Goal: Task Accomplishment & Management: Use online tool/utility

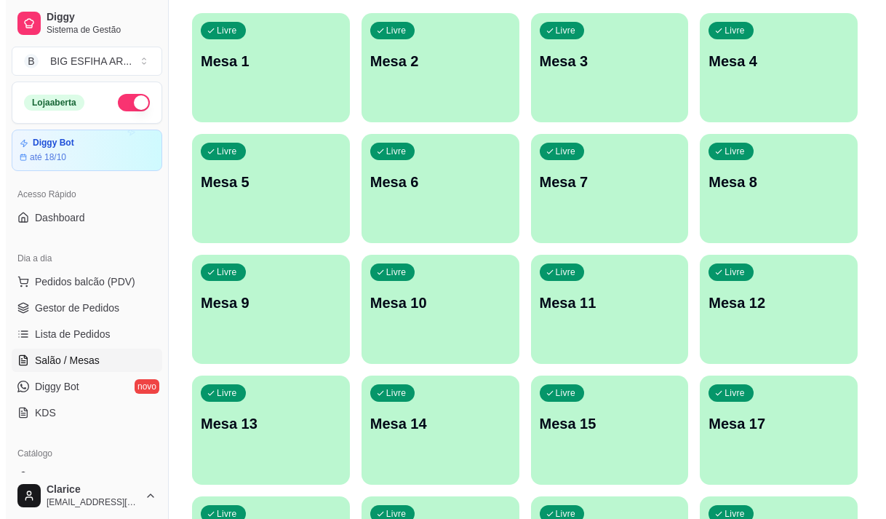
scroll to position [146, 0]
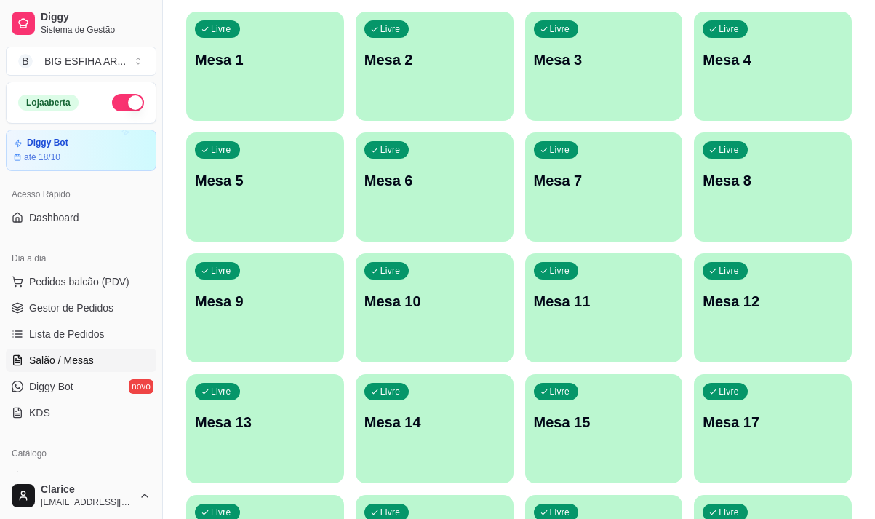
click at [446, 422] on p "Mesa 14" at bounding box center [435, 422] width 140 height 20
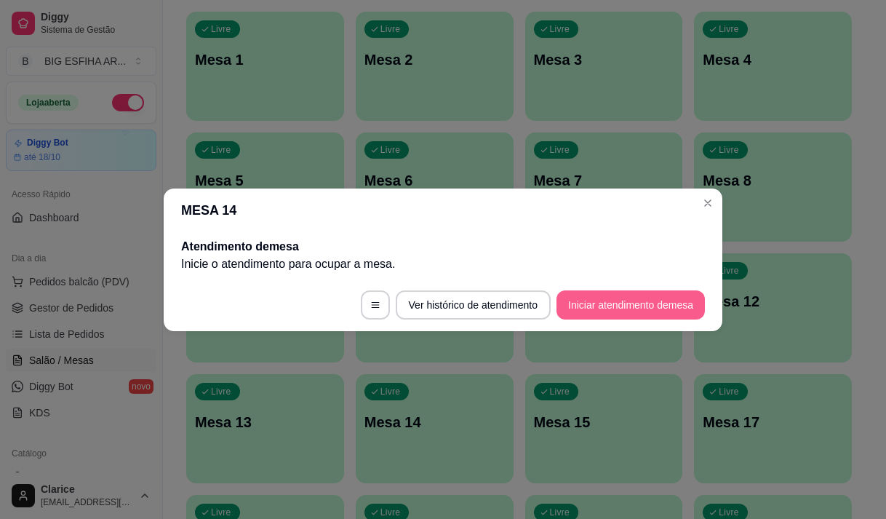
click at [639, 297] on button "Iniciar atendimento de mesa" at bounding box center [631, 304] width 148 height 29
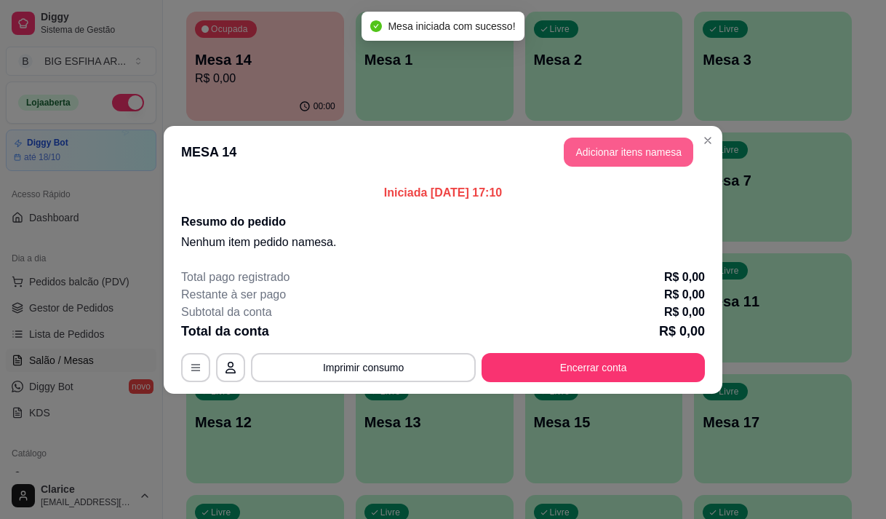
click at [600, 138] on button "Adicionar itens na mesa" at bounding box center [629, 152] width 130 height 29
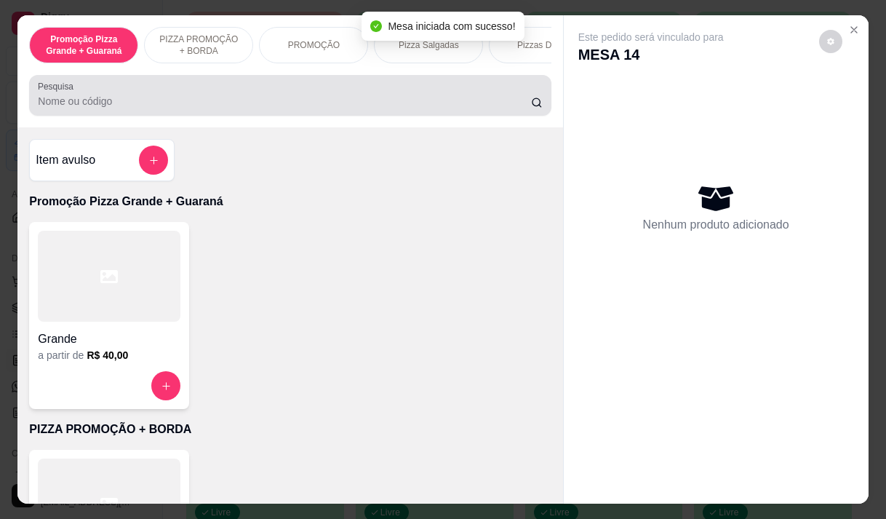
click at [140, 108] on input "Pesquisa" at bounding box center [284, 101] width 493 height 15
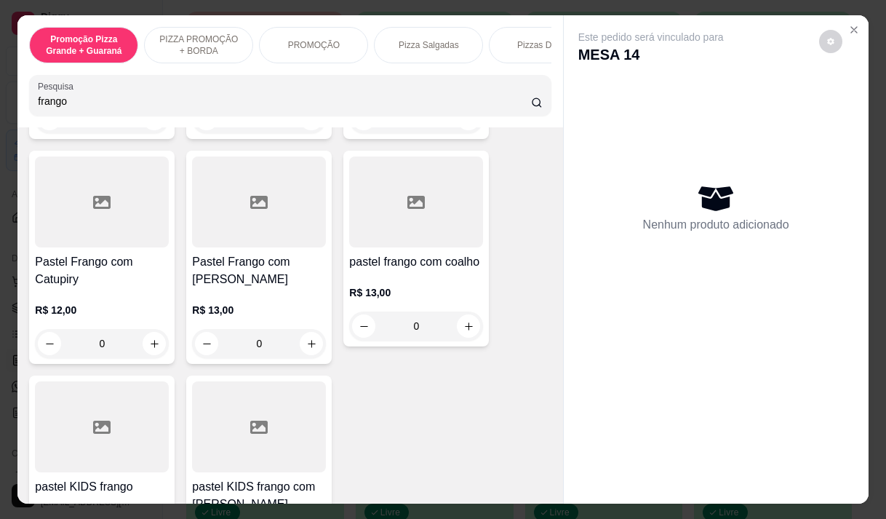
scroll to position [509, 0]
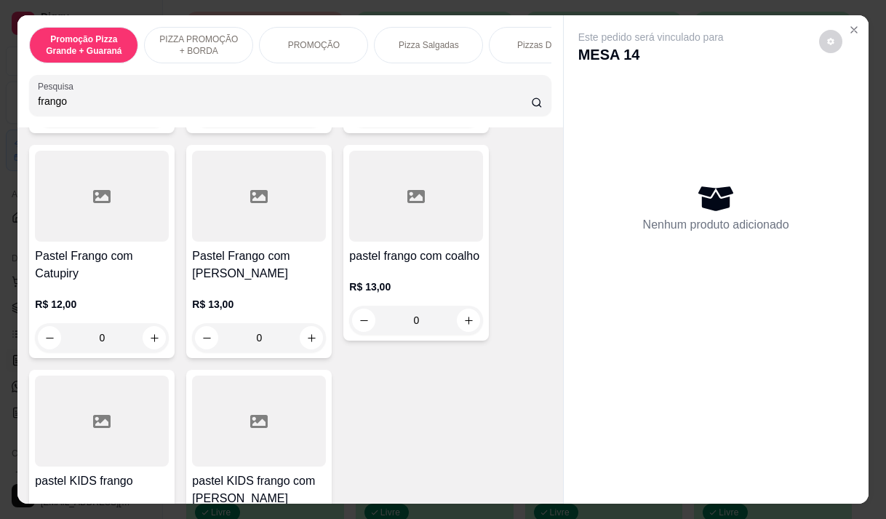
type input "frango"
click at [399, 249] on h4 "pastel frango com coalho" at bounding box center [416, 255] width 134 height 17
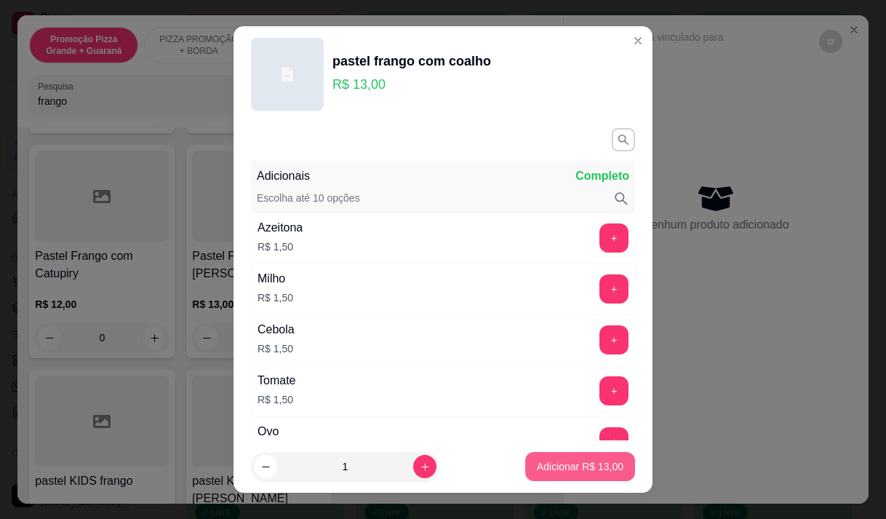
click at [554, 463] on p "Adicionar R$ 13,00" at bounding box center [580, 466] width 87 height 15
type input "1"
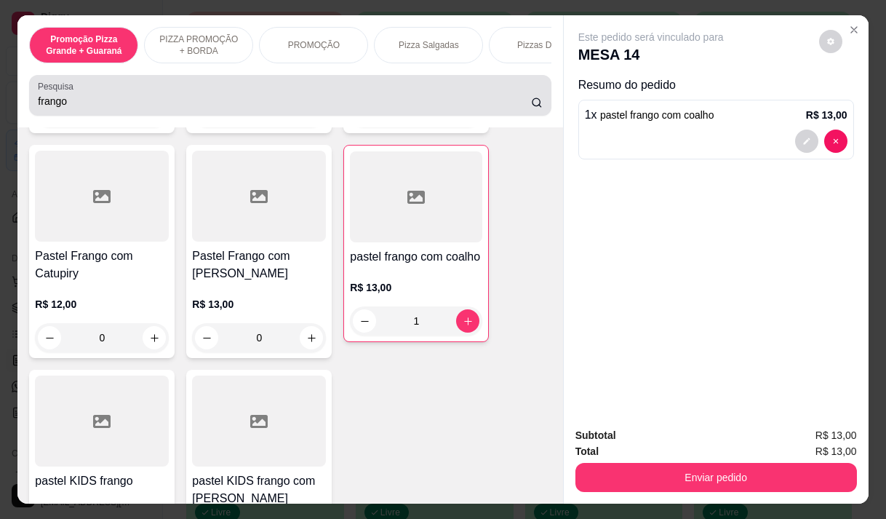
click at [71, 108] on input "frango" at bounding box center [284, 101] width 493 height 15
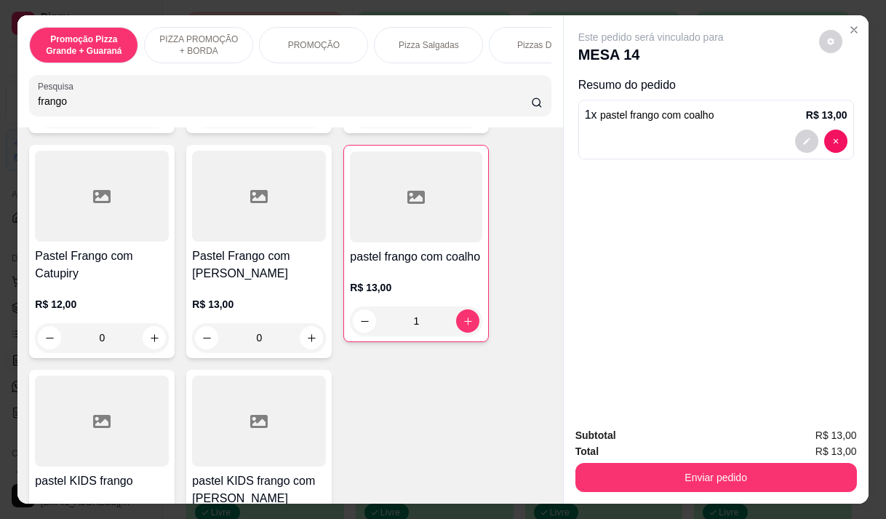
click at [71, 108] on input "frango" at bounding box center [284, 101] width 493 height 15
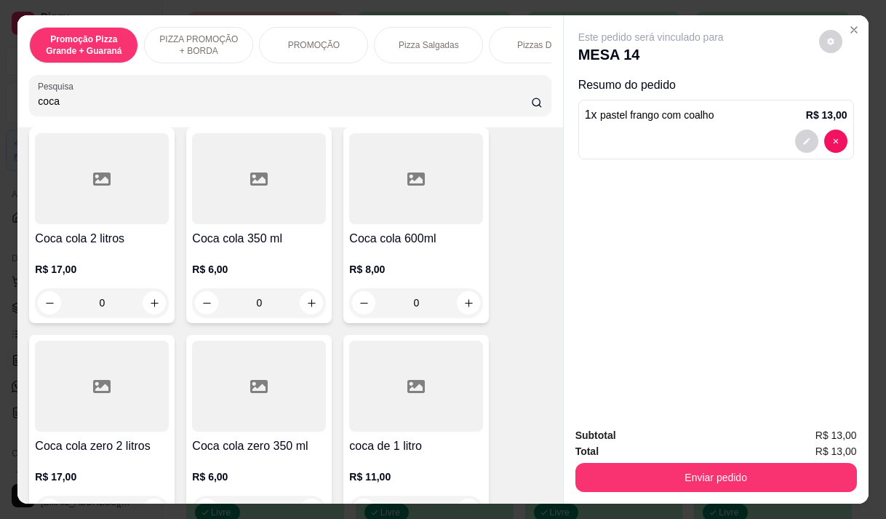
scroll to position [80, 0]
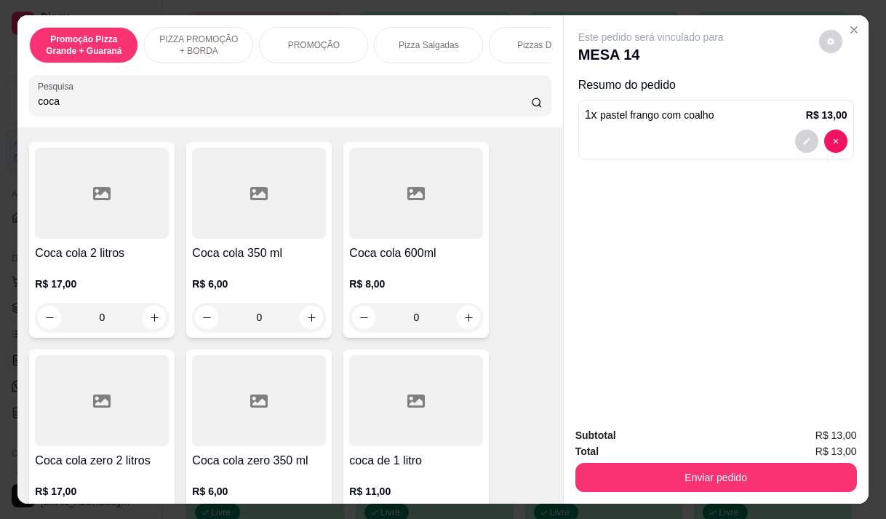
type input "coca"
click at [363, 274] on div "R$ 8,00 0" at bounding box center [416, 297] width 134 height 70
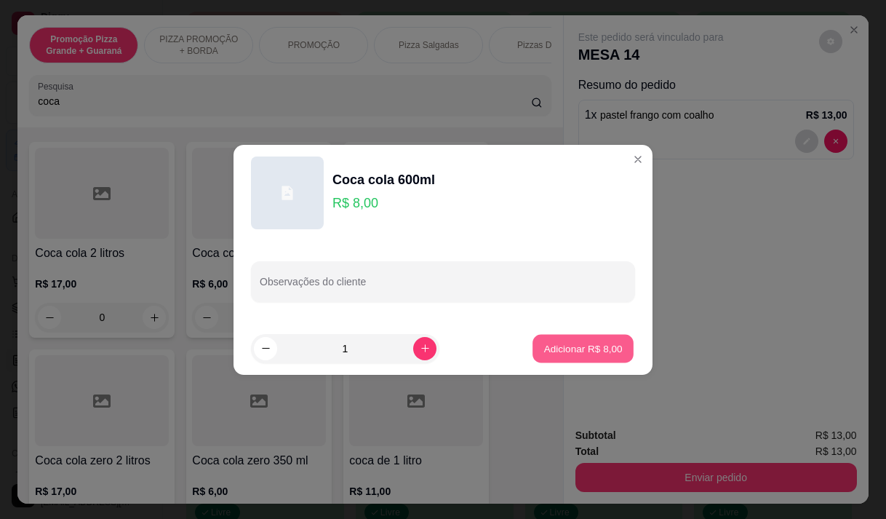
click at [560, 351] on p "Adicionar R$ 8,00" at bounding box center [583, 348] width 79 height 14
type input "1"
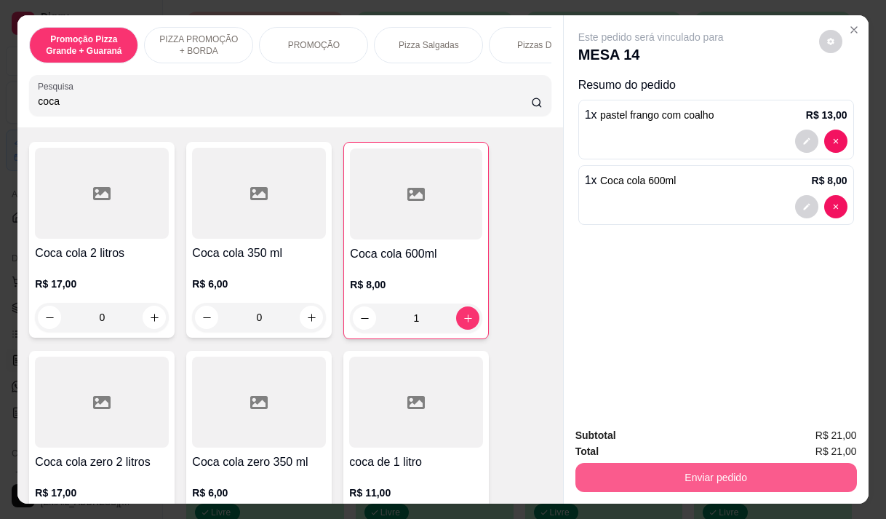
click at [706, 467] on button "Enviar pedido" at bounding box center [717, 477] width 282 height 29
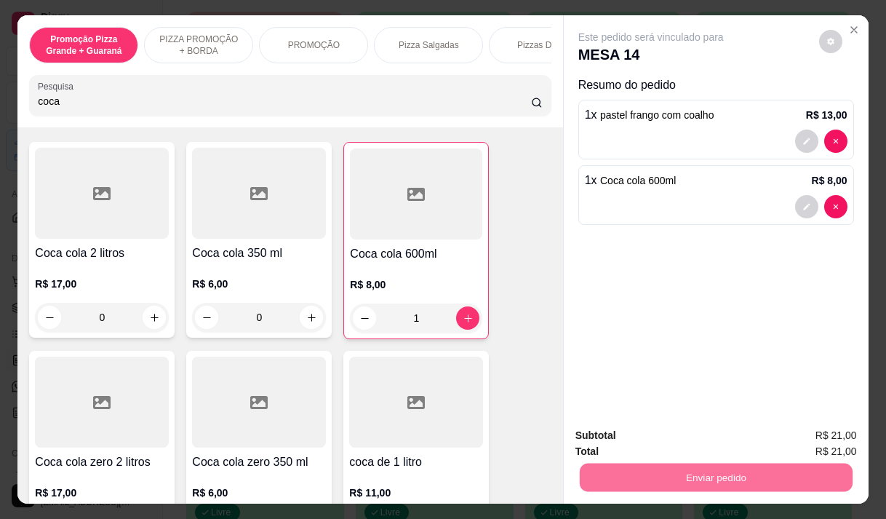
click at [801, 426] on button "Enviar pedido" at bounding box center [819, 435] width 80 height 27
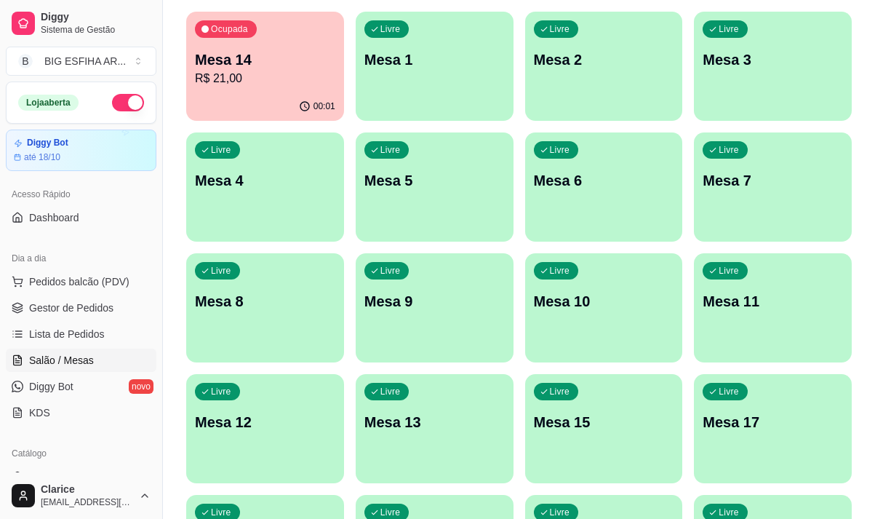
click at [261, 61] on p "Mesa 14" at bounding box center [265, 59] width 140 height 20
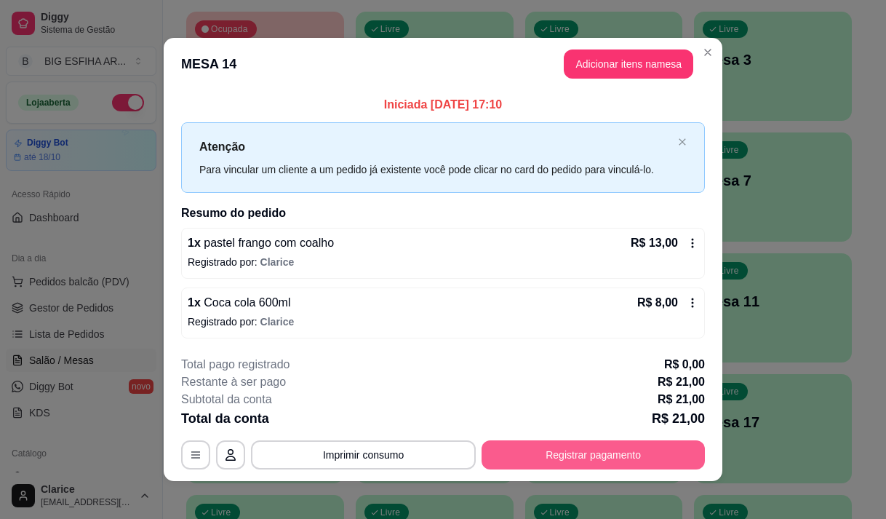
click at [627, 458] on button "Registrar pagamento" at bounding box center [593, 454] width 223 height 29
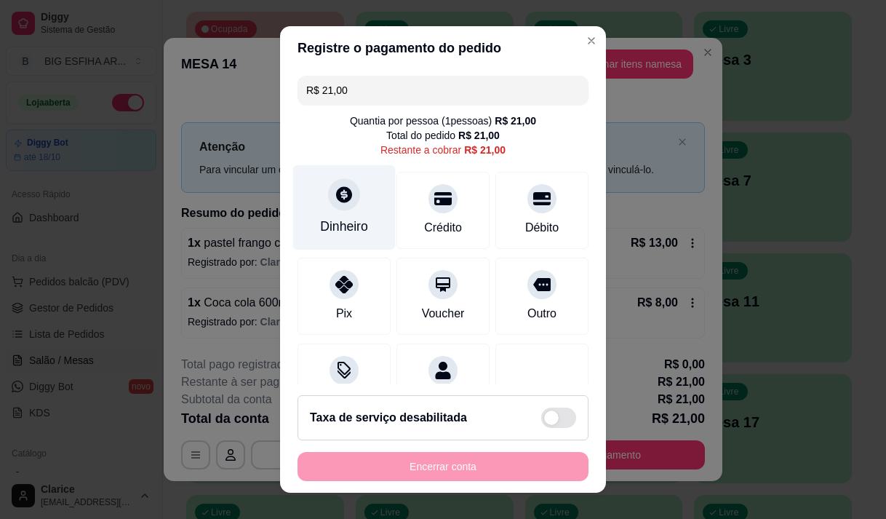
click at [335, 234] on div "Dinheiro" at bounding box center [344, 226] width 48 height 19
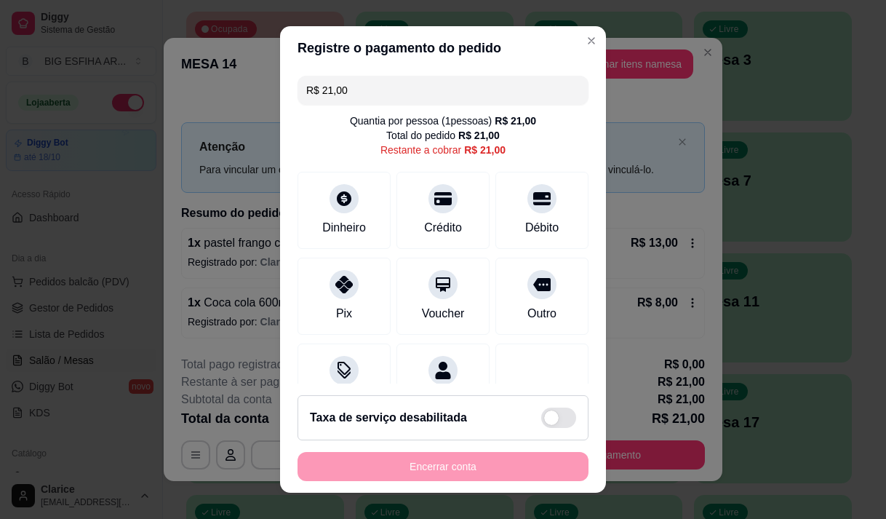
click at [342, 100] on input "R$ 21,00" at bounding box center [443, 90] width 274 height 29
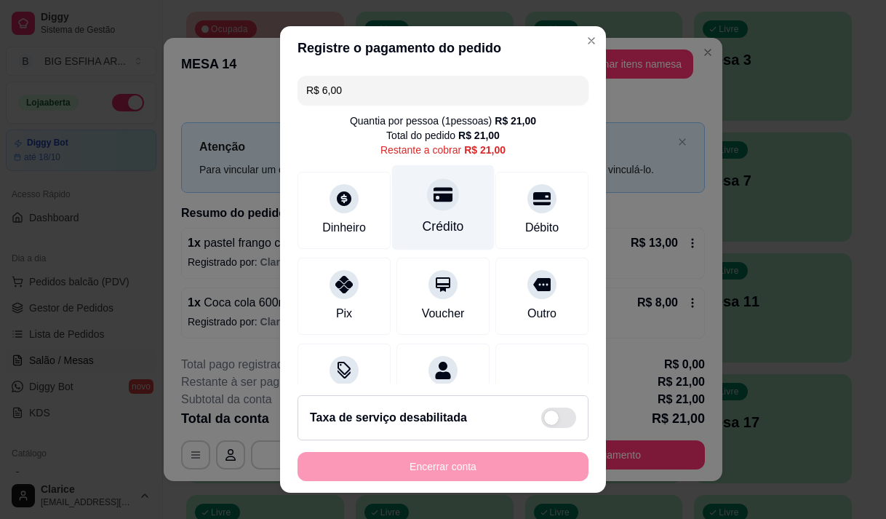
click at [399, 213] on div "Crédito" at bounding box center [443, 206] width 103 height 85
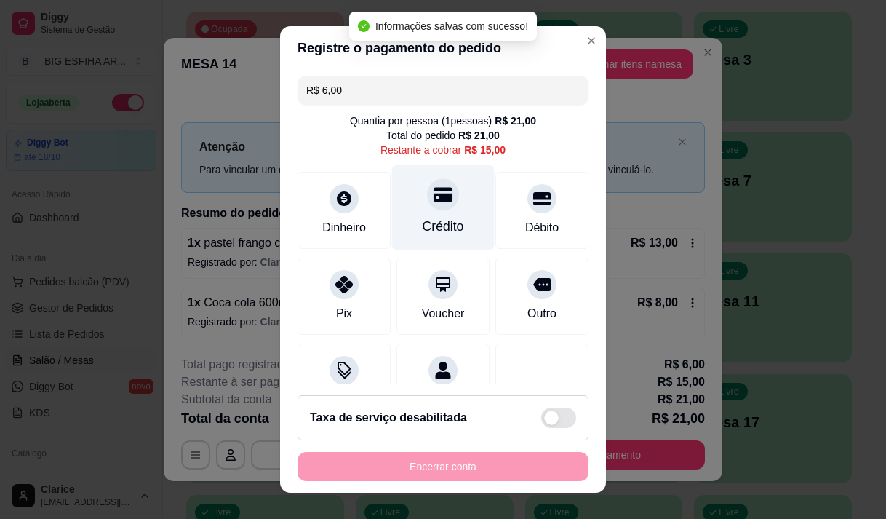
type input "R$ 15,00"
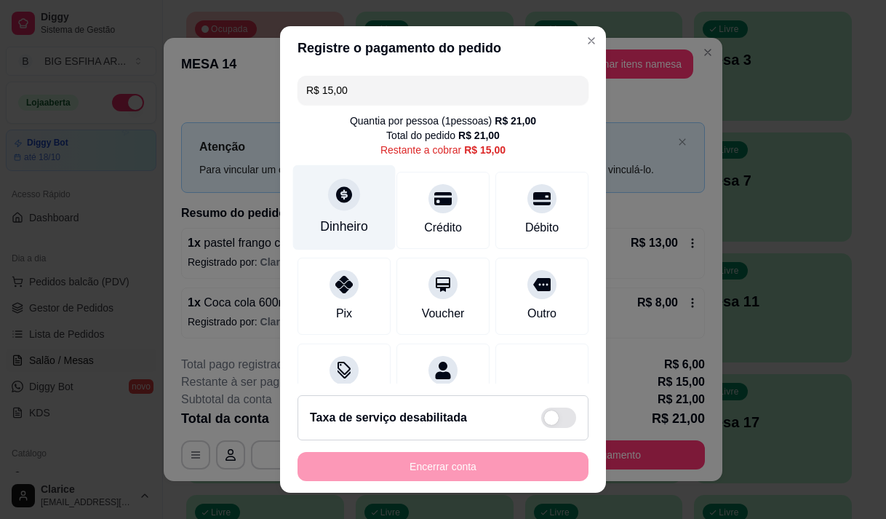
click at [338, 235] on div "Dinheiro" at bounding box center [344, 226] width 48 height 19
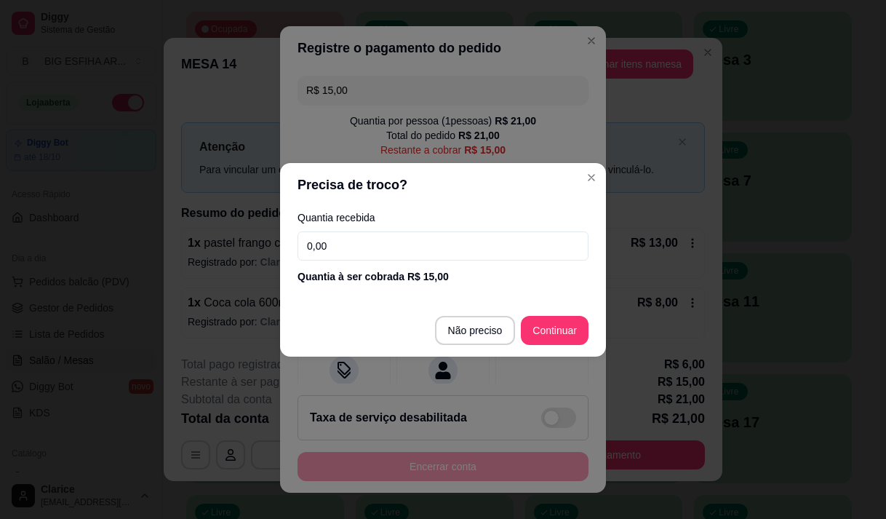
click at [368, 246] on input "0,00" at bounding box center [443, 245] width 291 height 29
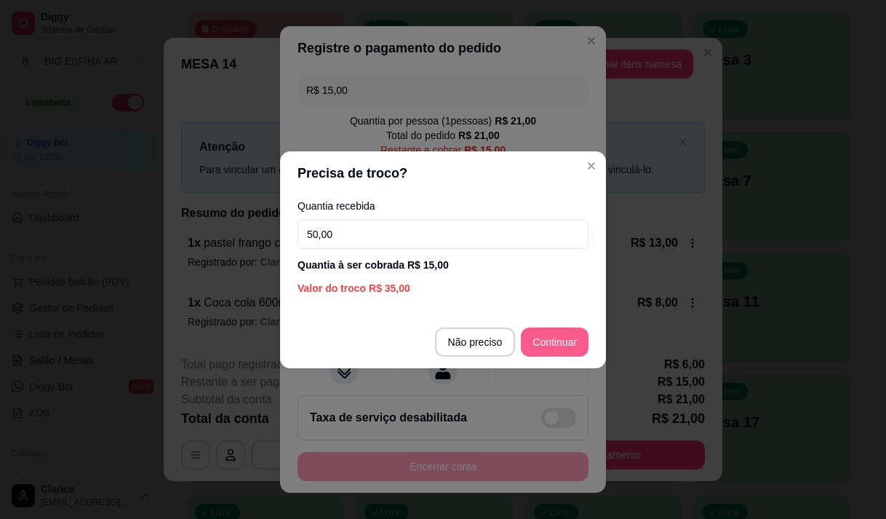
type input "50,00"
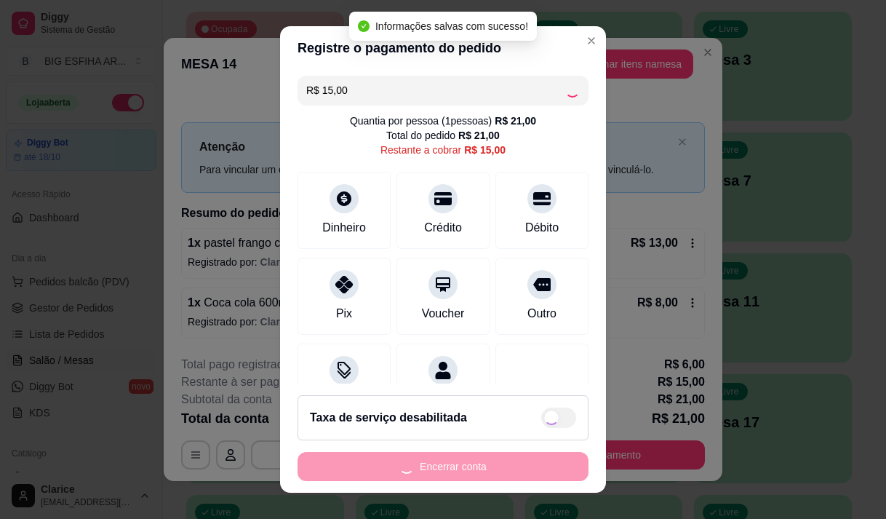
type input "R$ 0,00"
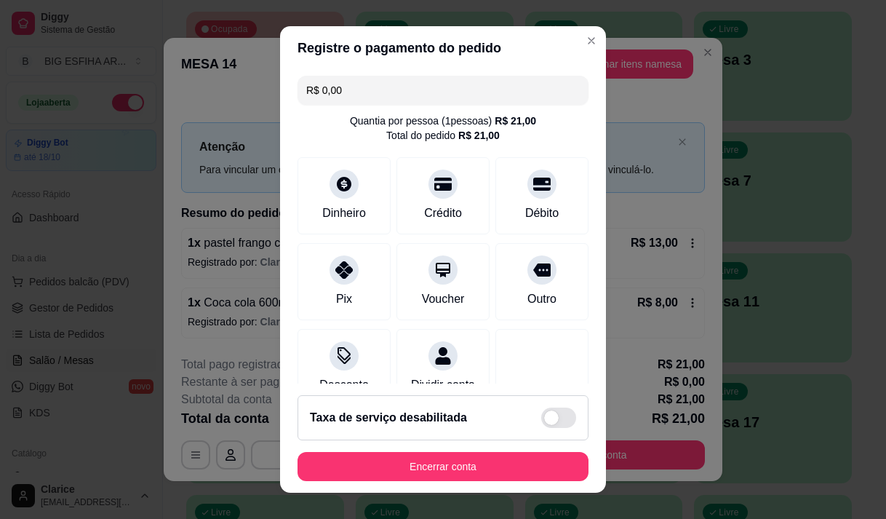
drag, startPoint x: 387, startPoint y: 374, endPoint x: 334, endPoint y: 322, distance: 74.1
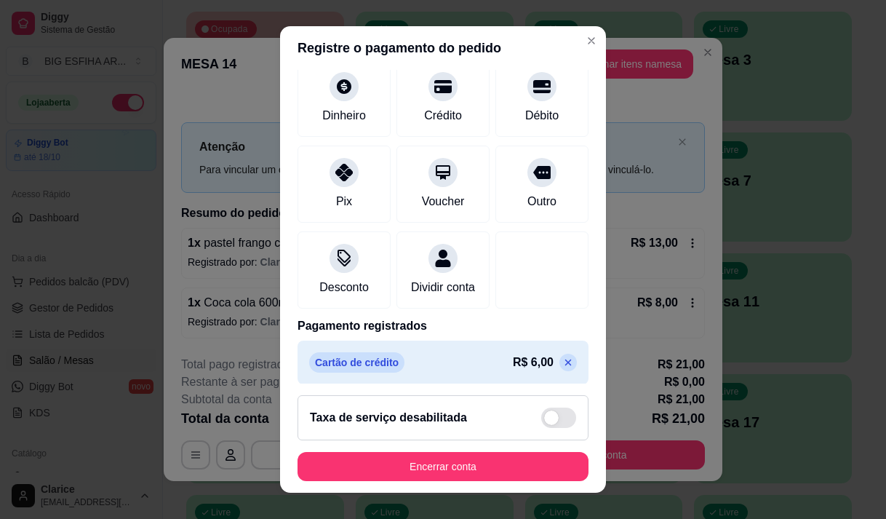
scroll to position [0, 0]
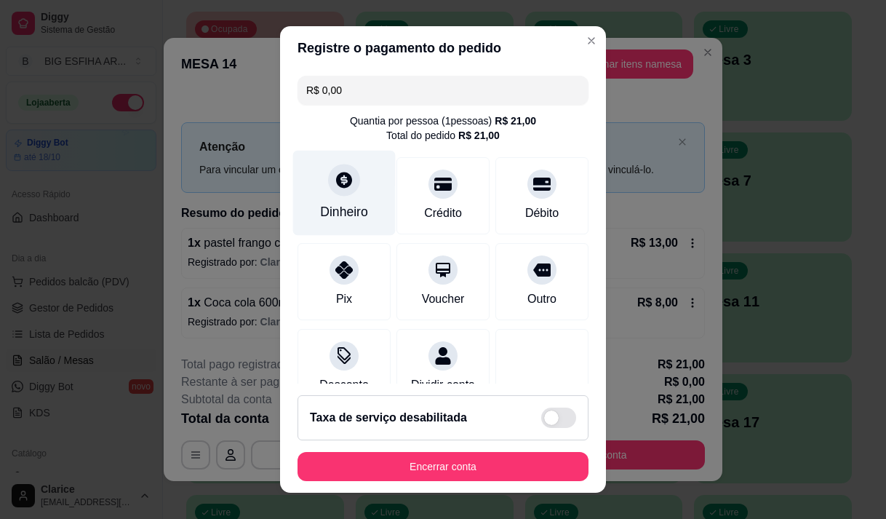
click at [338, 197] on div "Dinheiro" at bounding box center [344, 192] width 103 height 85
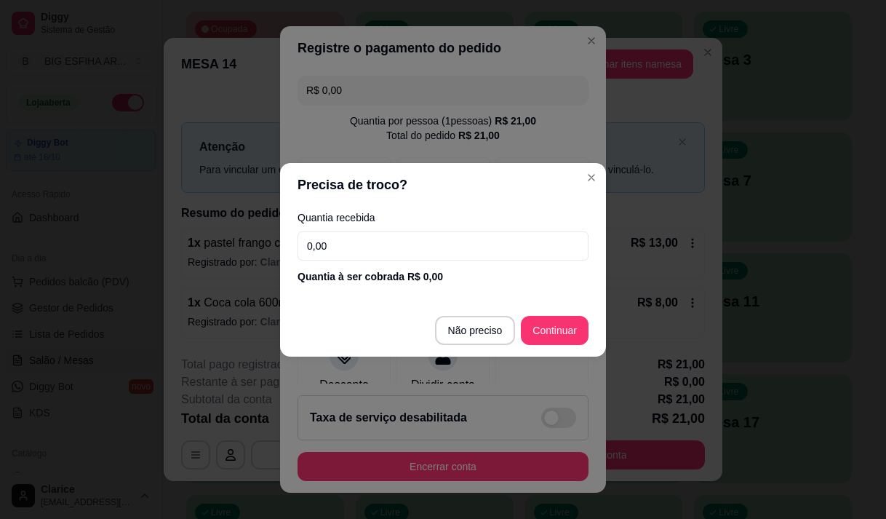
click at [365, 249] on input "0,00" at bounding box center [443, 245] width 291 height 29
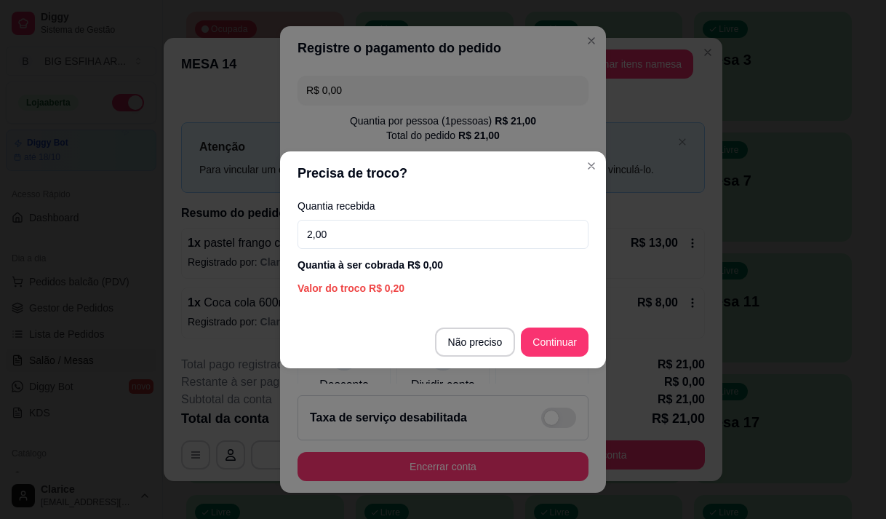
type input "20,00"
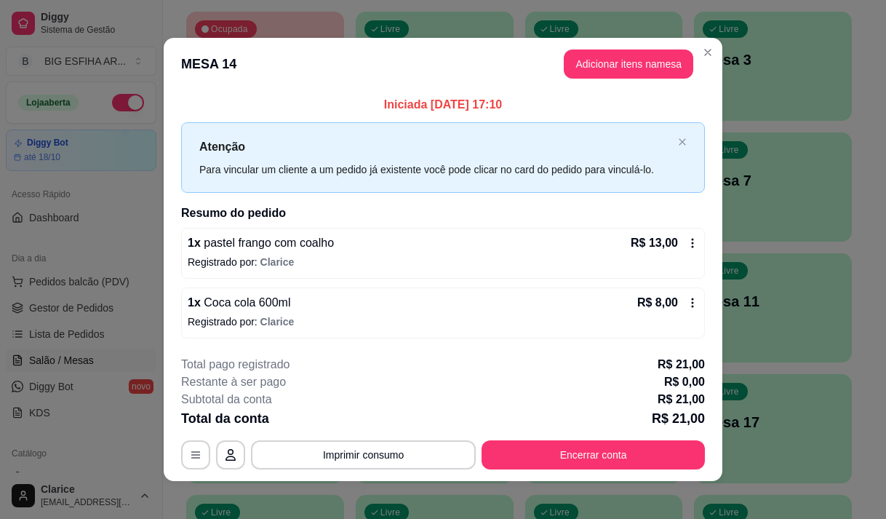
scroll to position [9, 0]
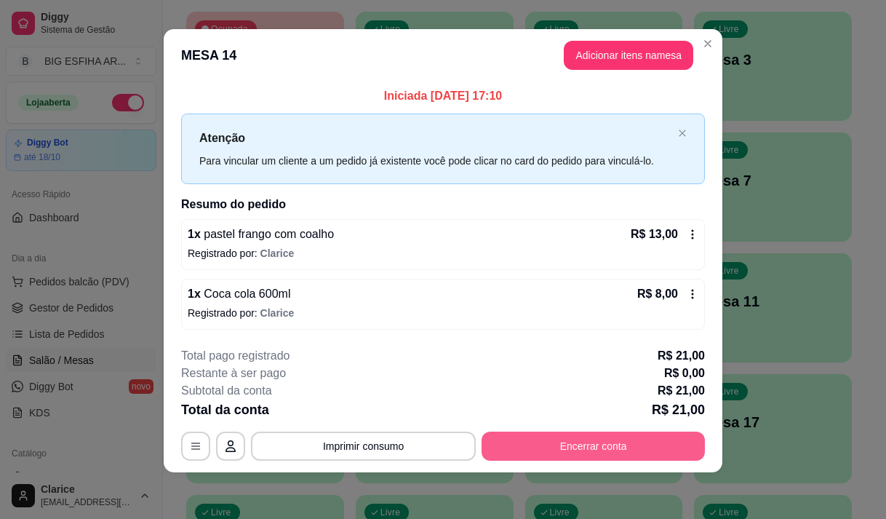
click at [501, 444] on button "Encerrar conta" at bounding box center [593, 445] width 223 height 29
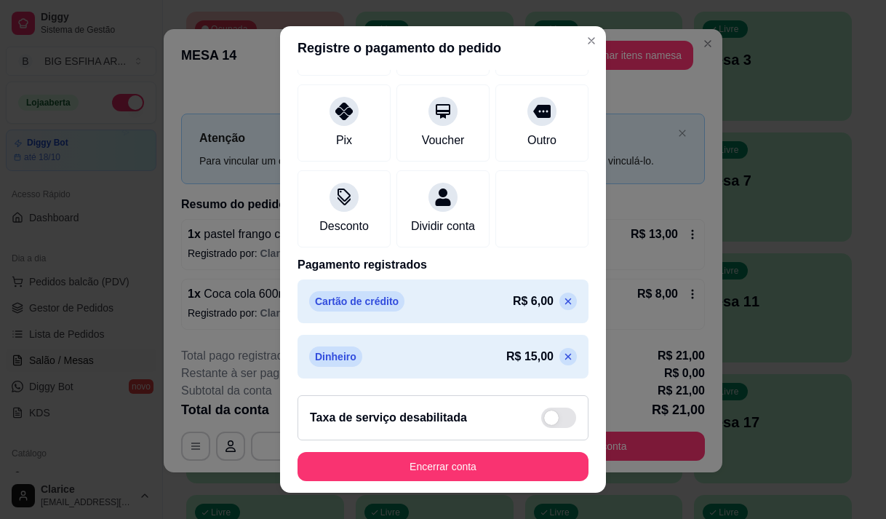
scroll to position [176, 0]
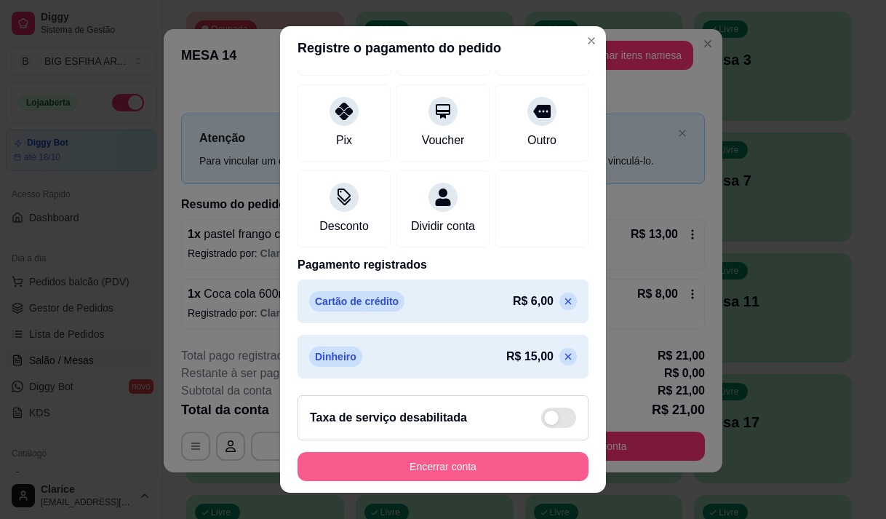
click at [363, 463] on button "Encerrar conta" at bounding box center [443, 466] width 291 height 29
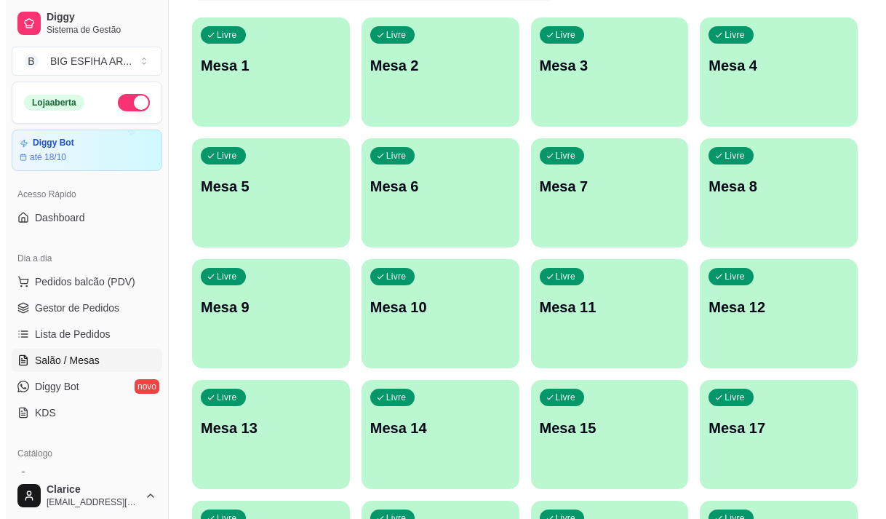
scroll to position [218, 0]
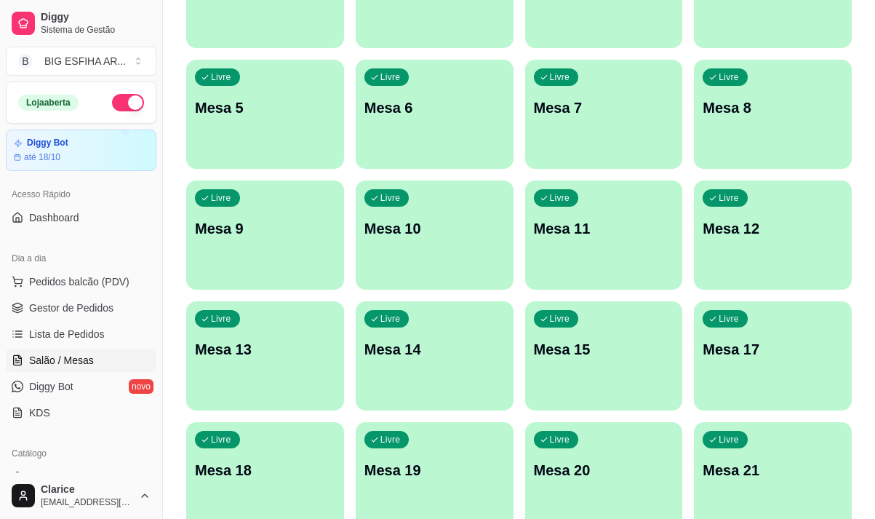
click at [410, 364] on div "Livre Mesa 14" at bounding box center [435, 347] width 158 height 92
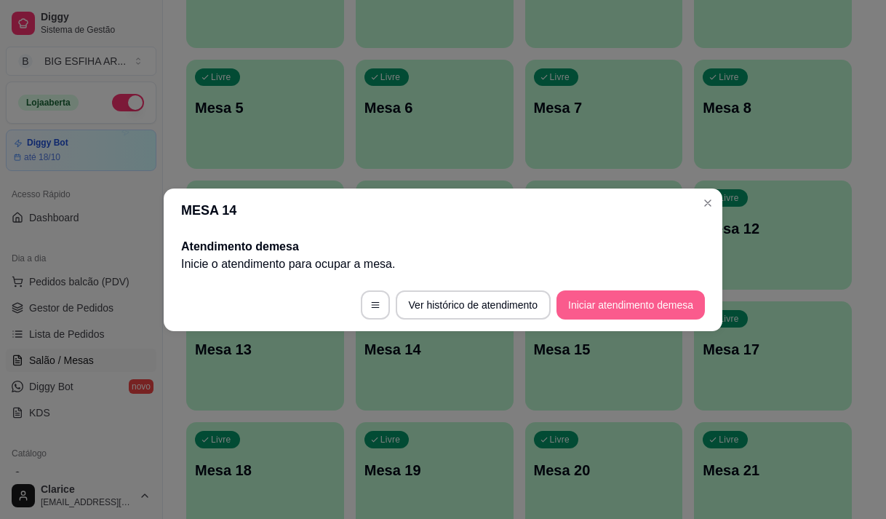
click at [569, 303] on button "Iniciar atendimento de mesa" at bounding box center [631, 304] width 148 height 29
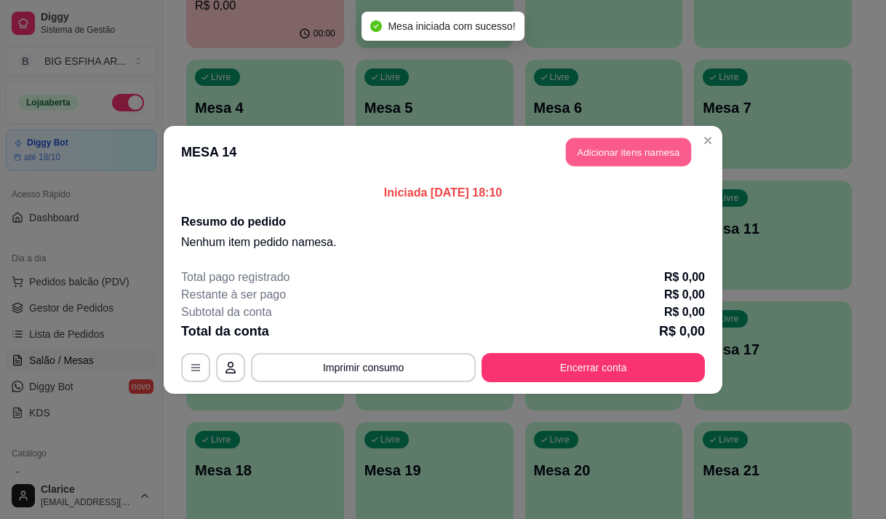
click at [579, 154] on button "Adicionar itens na mesa" at bounding box center [628, 152] width 125 height 28
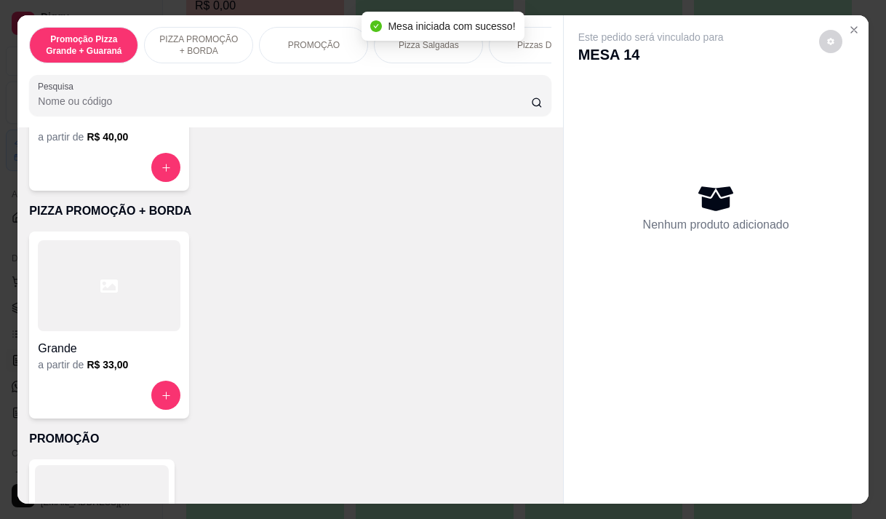
click at [95, 384] on div "Grande a partir de R$ 33,00" at bounding box center [109, 324] width 160 height 187
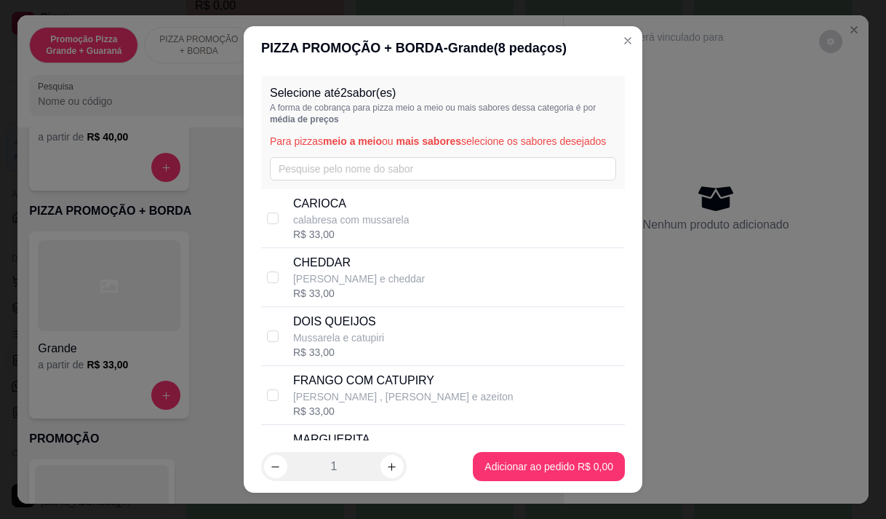
click at [404, 229] on div "CARIOCA calabresa com mussarela R$ 33,00" at bounding box center [456, 218] width 326 height 47
checkbox input "true"
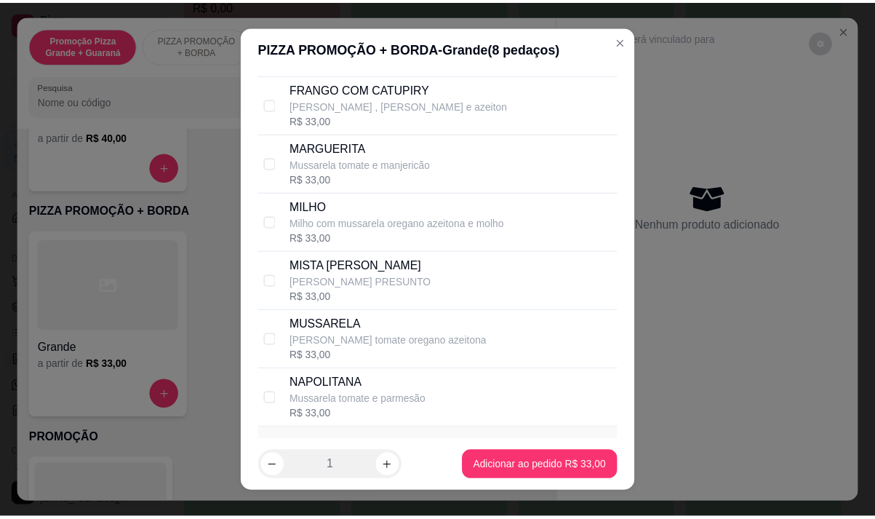
scroll to position [498, 0]
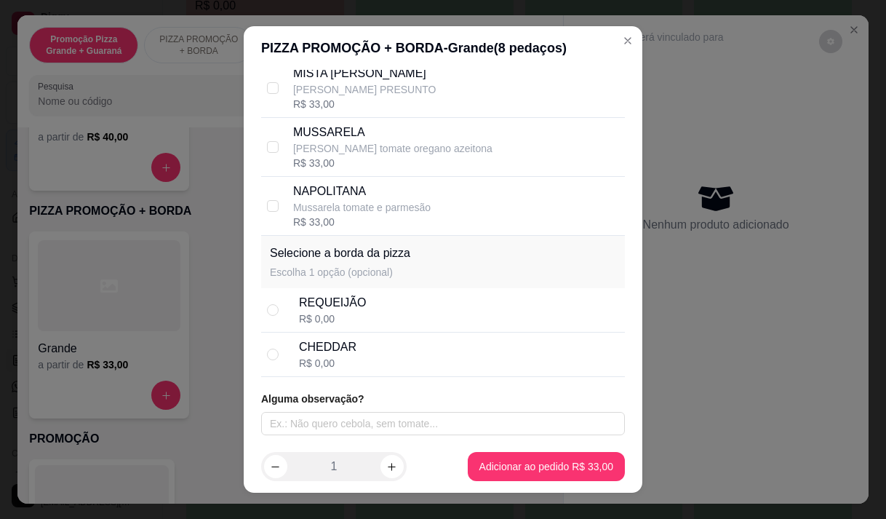
click at [370, 362] on div "CHEDDAR R$ 0,00" at bounding box center [459, 354] width 320 height 32
radio input "true"
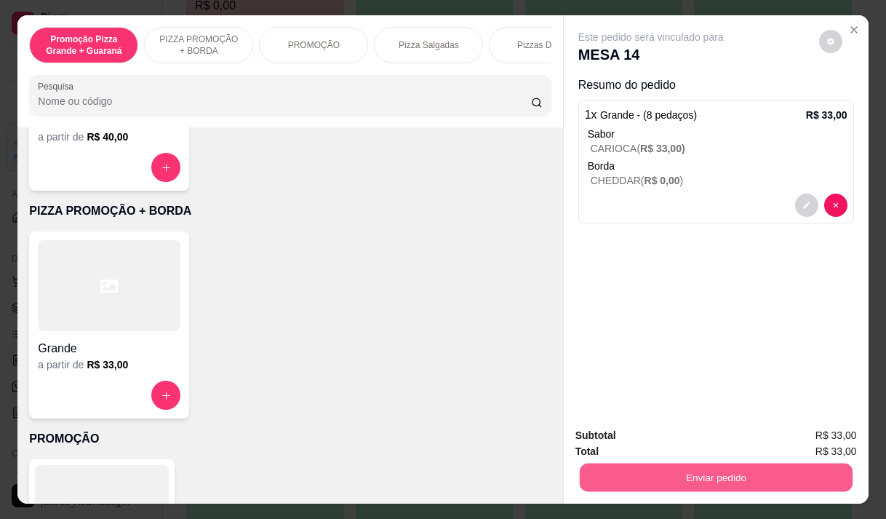
click at [687, 471] on button "Enviar pedido" at bounding box center [715, 477] width 273 height 28
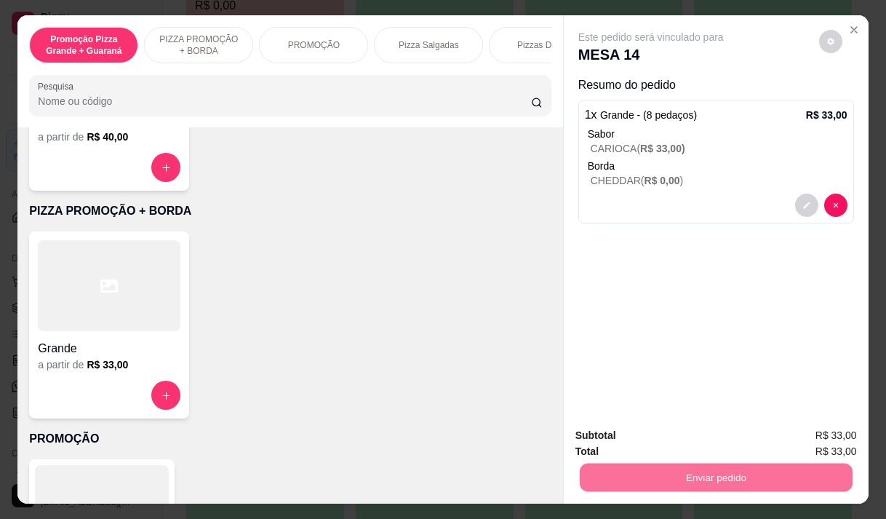
click at [841, 431] on button "Enviar pedido" at bounding box center [819, 436] width 82 height 28
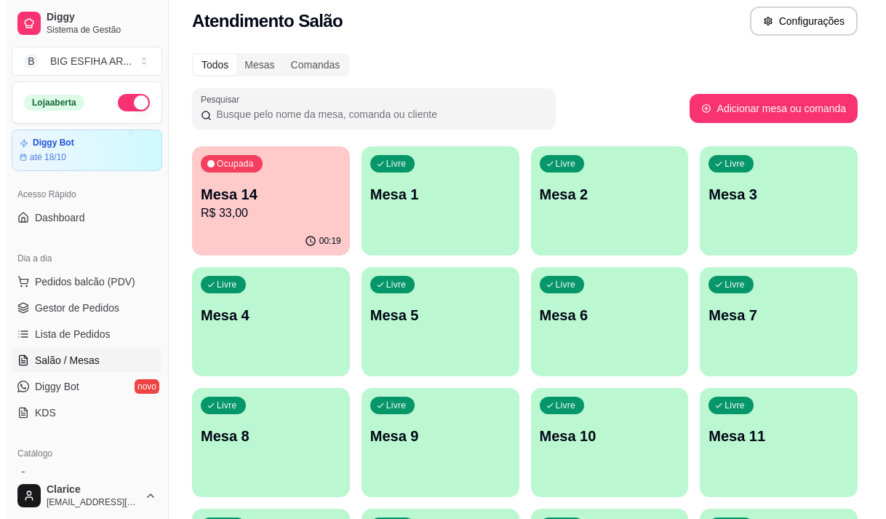
scroll to position [0, 0]
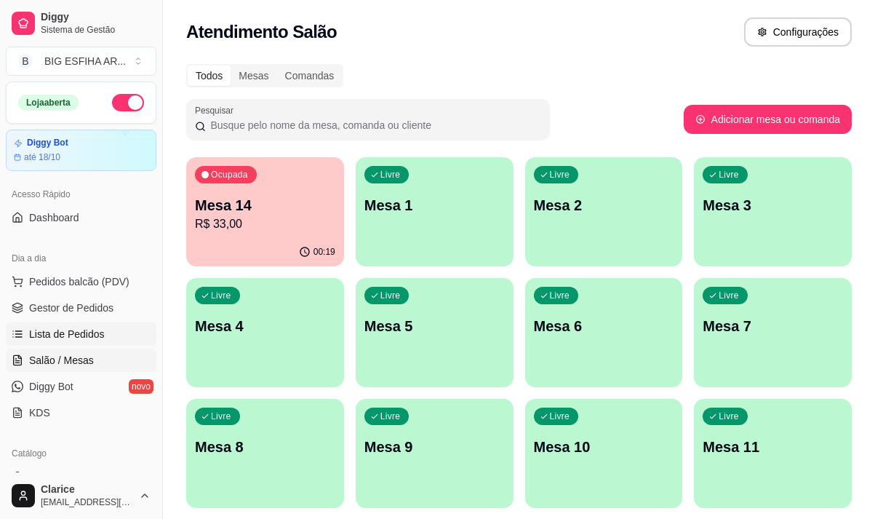
click at [90, 325] on link "Lista de Pedidos" at bounding box center [81, 333] width 151 height 23
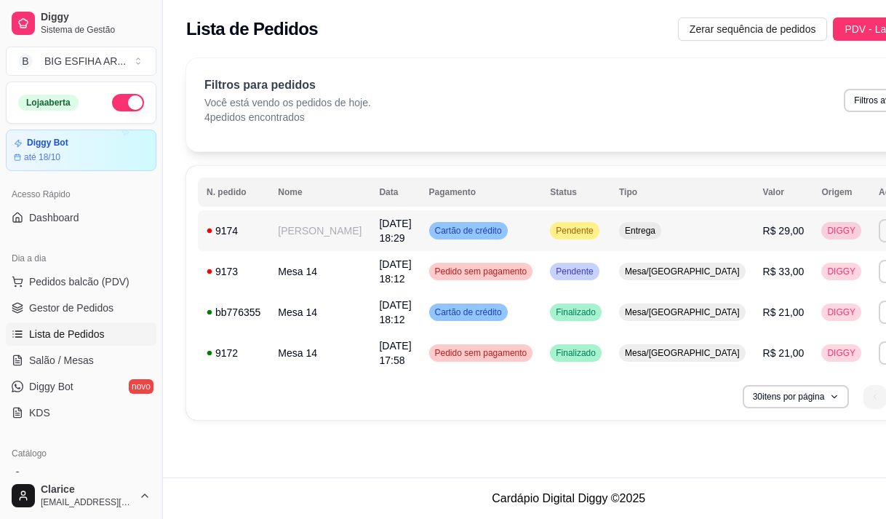
click at [277, 233] on td "[PERSON_NAME]" at bounding box center [319, 230] width 101 height 41
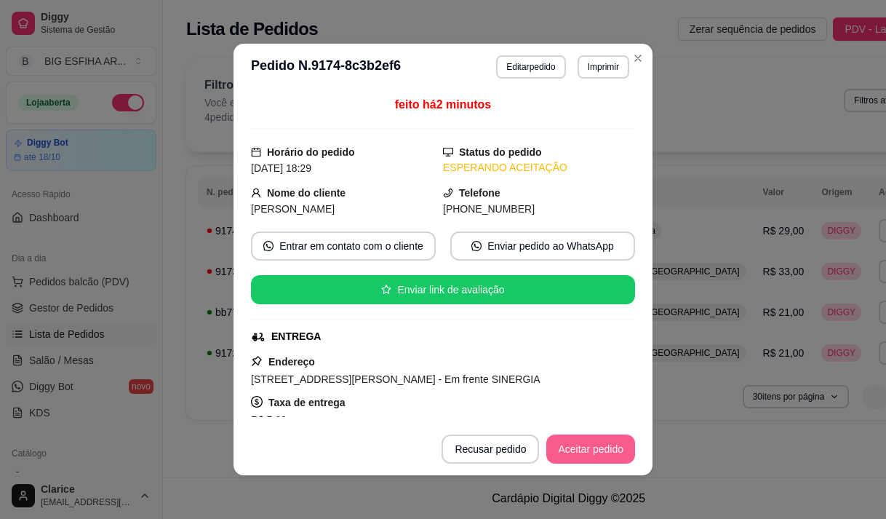
click at [587, 457] on button "Aceitar pedido" at bounding box center [590, 448] width 89 height 29
click at [587, 457] on button "Mover para preparo" at bounding box center [578, 448] width 113 height 29
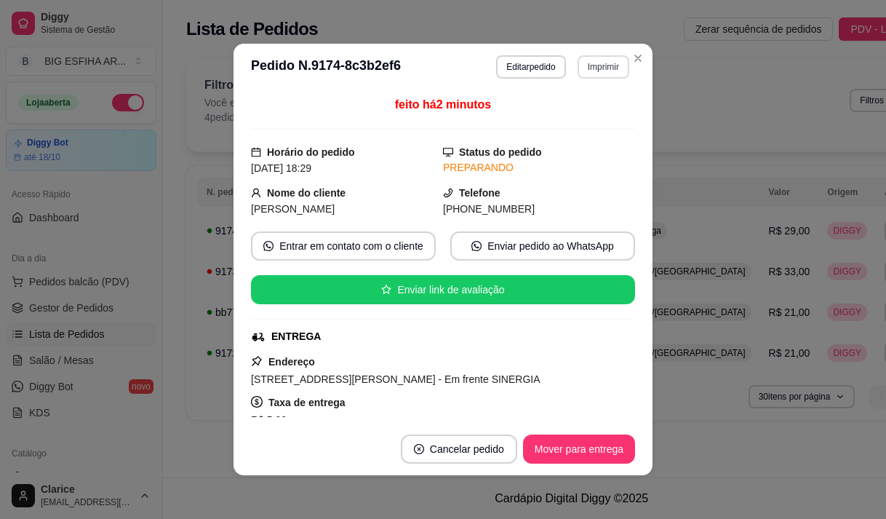
click at [592, 59] on button "Imprimir" at bounding box center [604, 66] width 52 height 23
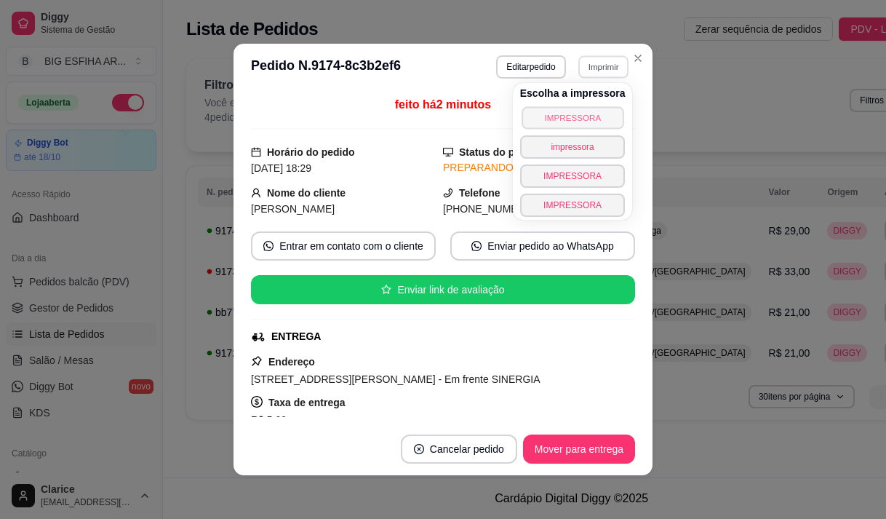
click at [579, 129] on button "IMPRESSORA" at bounding box center [573, 117] width 102 height 23
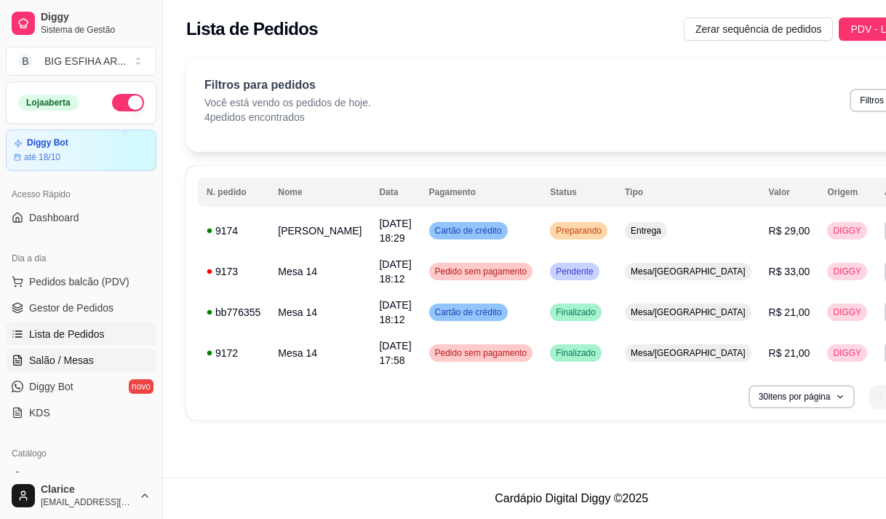
click at [55, 359] on span "Salão / Mesas" at bounding box center [61, 360] width 65 height 15
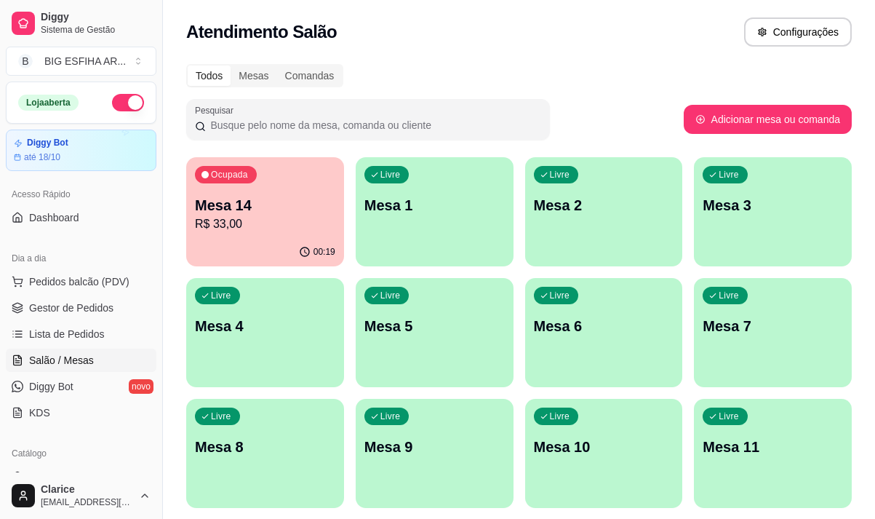
click at [255, 212] on p "Mesa 14" at bounding box center [265, 205] width 140 height 20
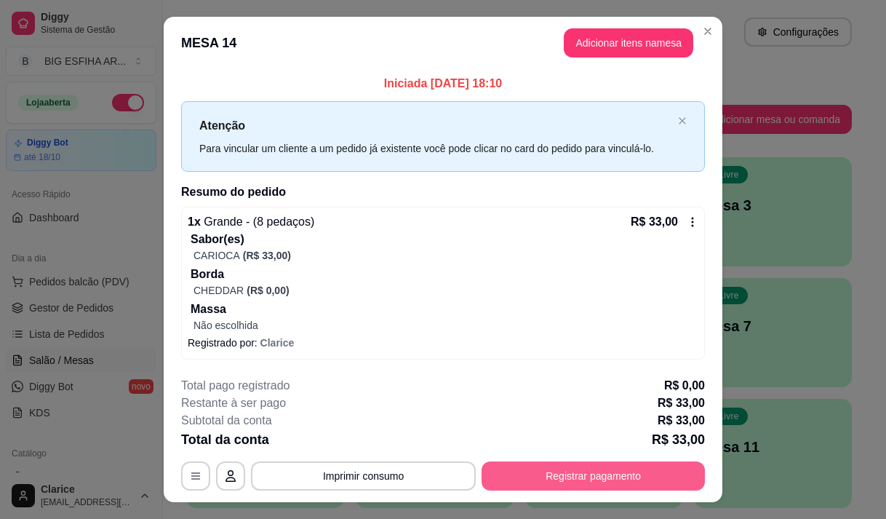
click at [549, 489] on button "Registrar pagamento" at bounding box center [593, 475] width 223 height 29
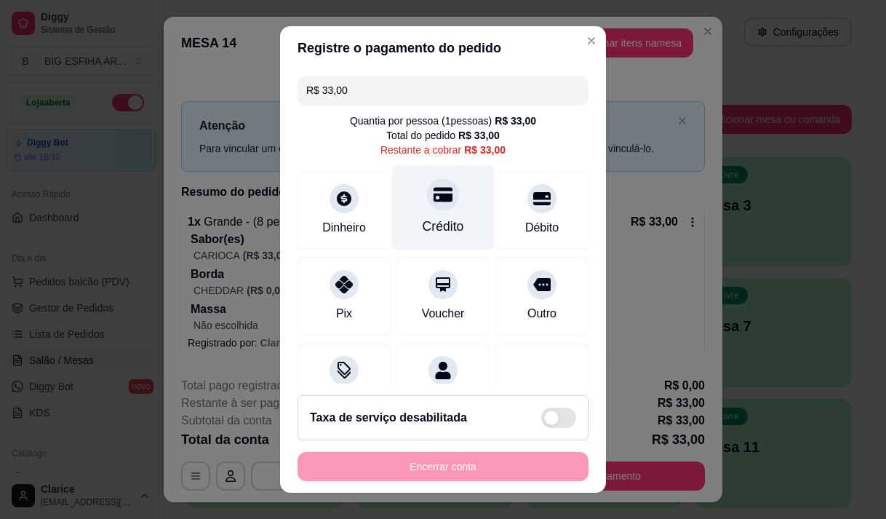
click at [427, 199] on div at bounding box center [443, 194] width 32 height 32
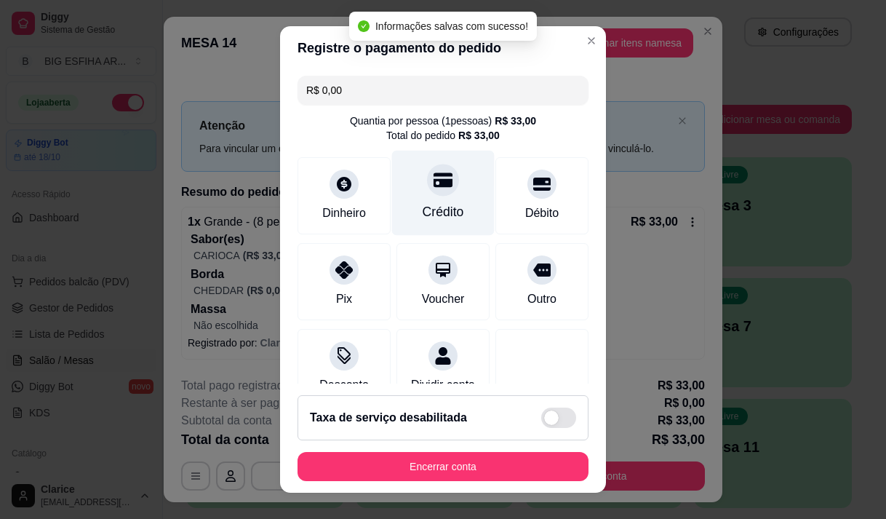
type input "R$ 0,00"
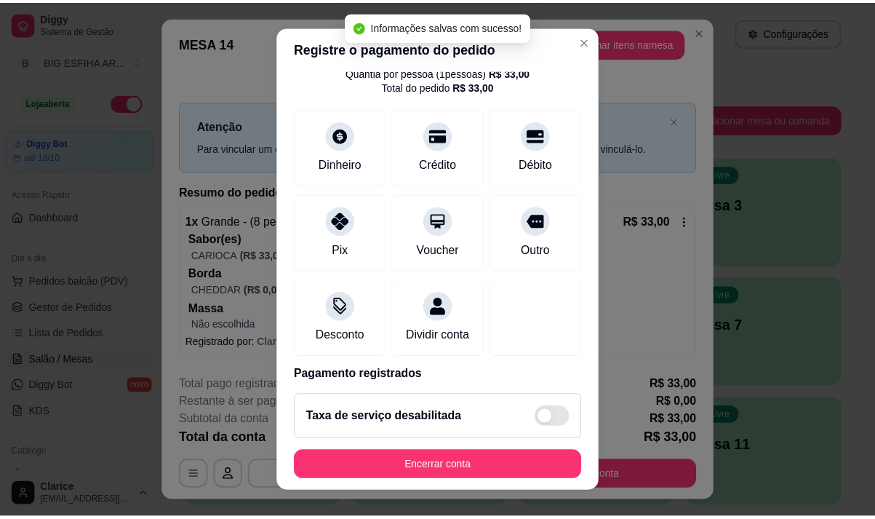
scroll to position [121, 0]
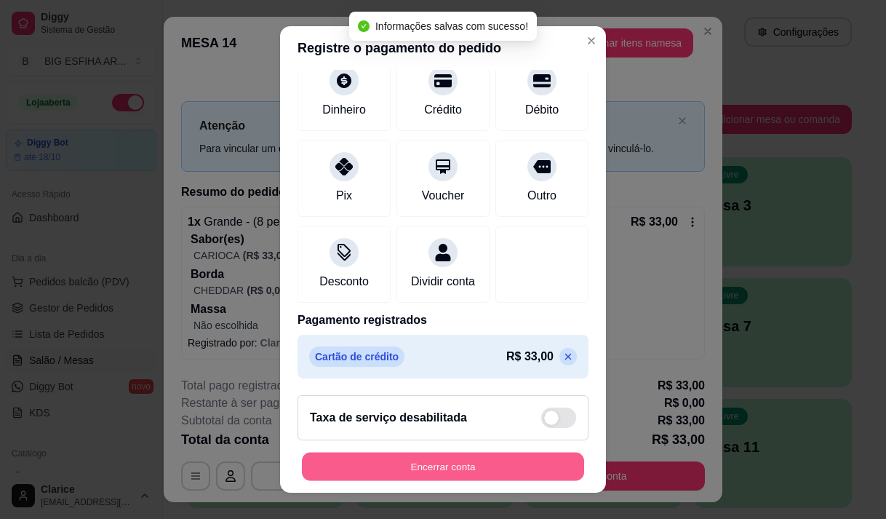
click at [448, 478] on button "Encerrar conta" at bounding box center [443, 467] width 282 height 28
